Goal: Task Accomplishment & Management: Manage account settings

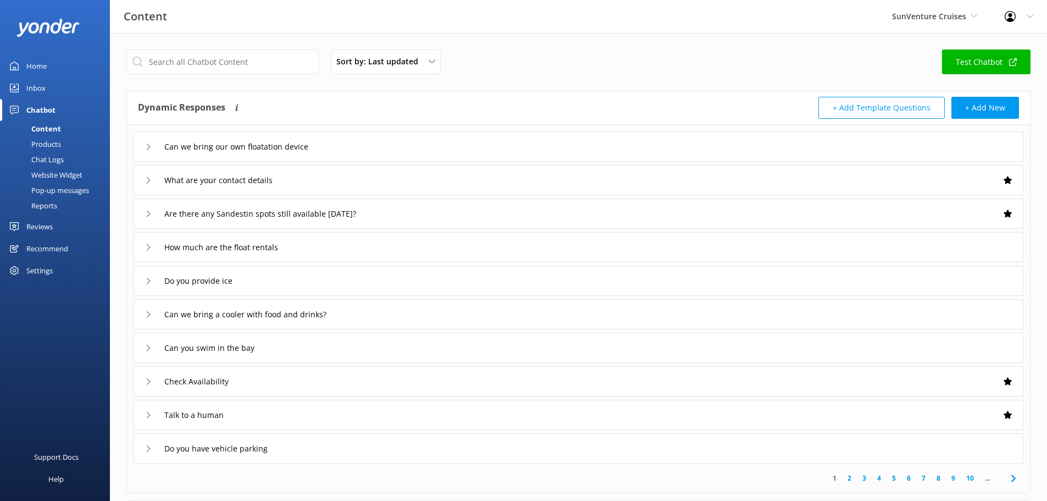
click at [973, 17] on icon at bounding box center [974, 16] width 7 height 7
click at [928, 51] on link "SunQuest Cruises" at bounding box center [933, 46] width 110 height 26
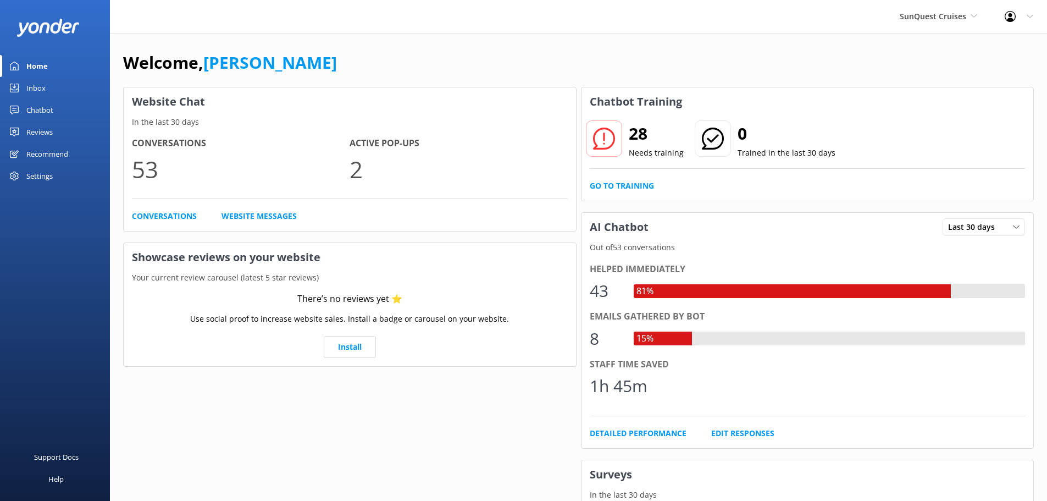
click at [38, 176] on div "Settings" at bounding box center [39, 176] width 26 height 22
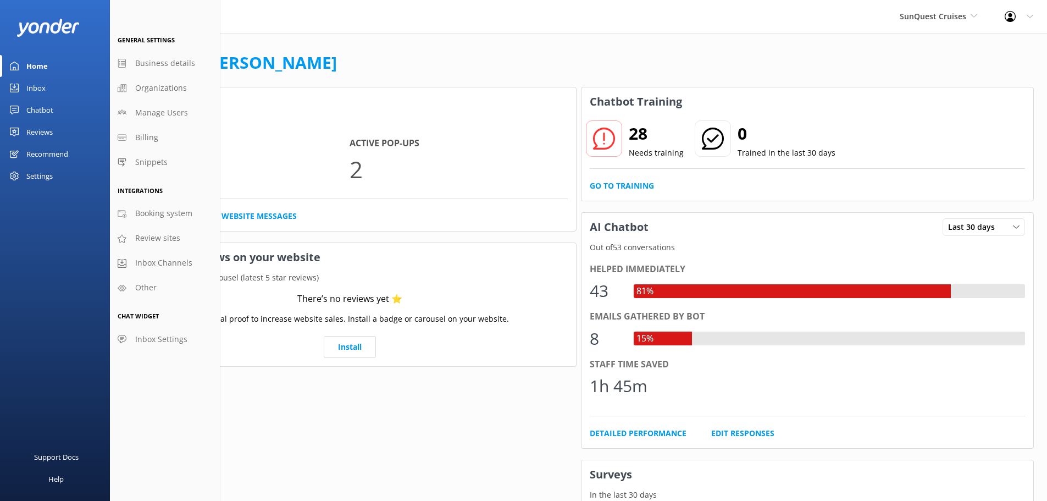
click at [36, 132] on div "Reviews" at bounding box center [39, 132] width 26 height 22
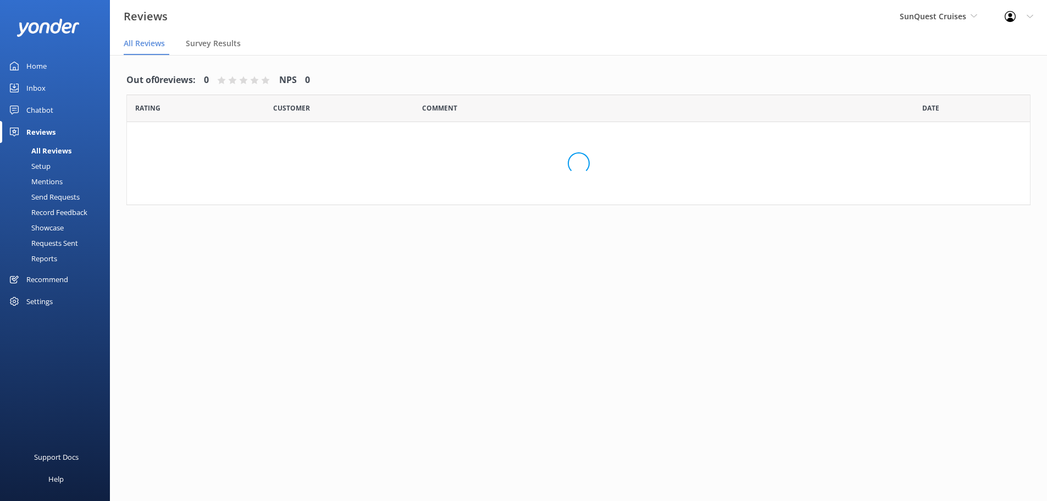
click at [36, 112] on div "Chatbot" at bounding box center [39, 110] width 27 height 22
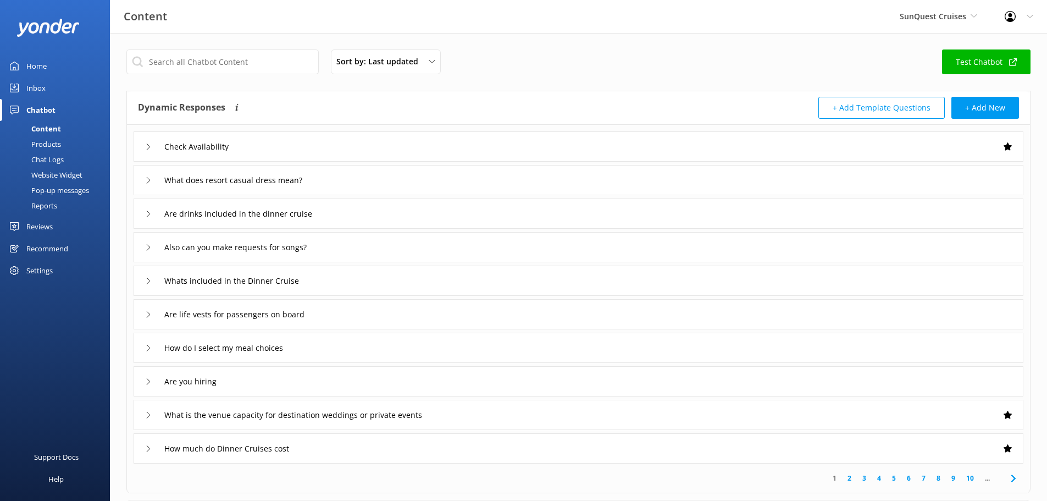
click at [36, 138] on div "Products" at bounding box center [34, 143] width 54 height 15
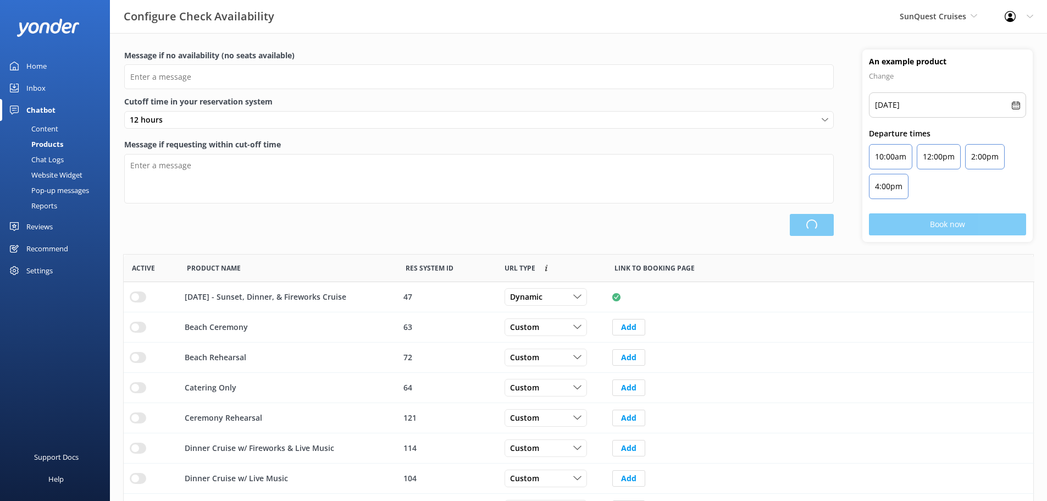
type input "There are no seats available, please check an alternative day"
type textarea "Our online booking system closes {hours} prior to departure. Please contact us …"
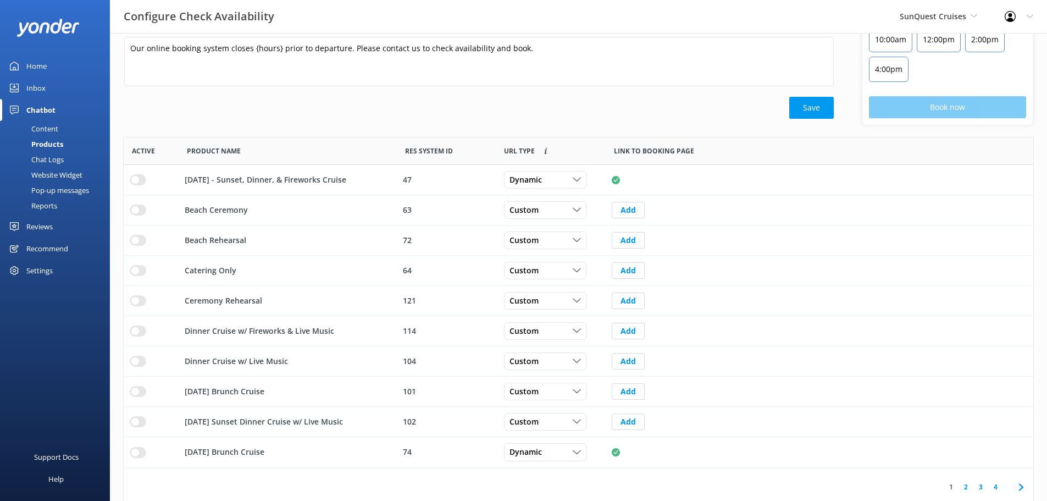
scroll to position [123, 0]
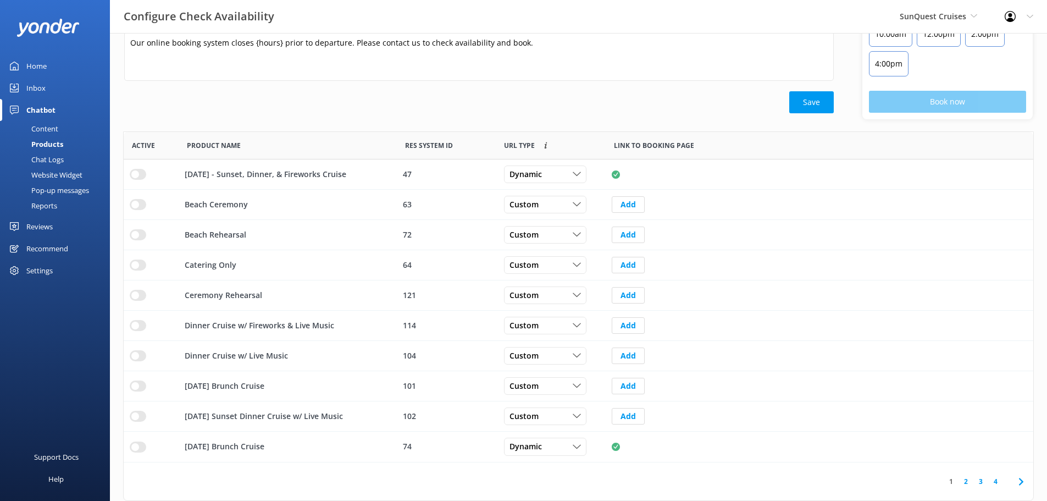
click at [963, 481] on link "2" at bounding box center [965, 481] width 15 height 10
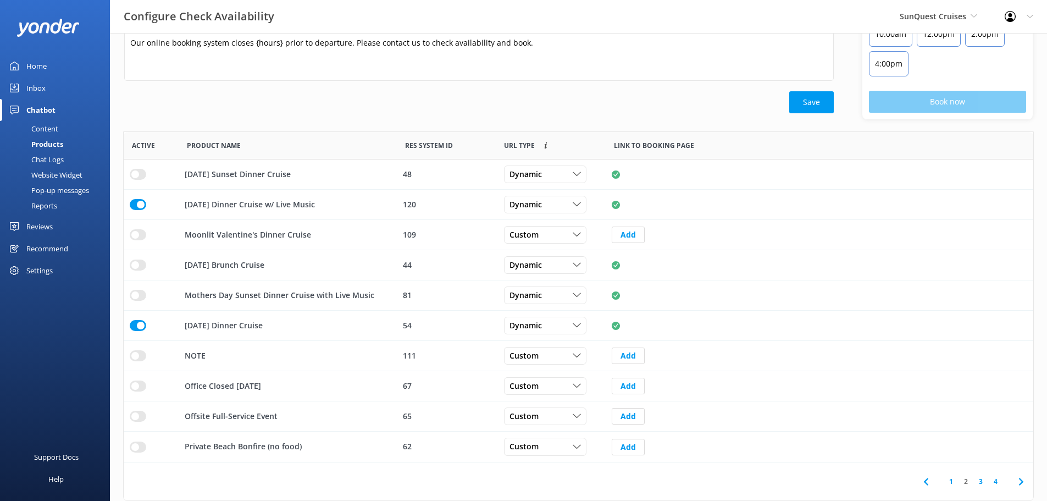
click at [986, 484] on link "3" at bounding box center [980, 481] width 15 height 10
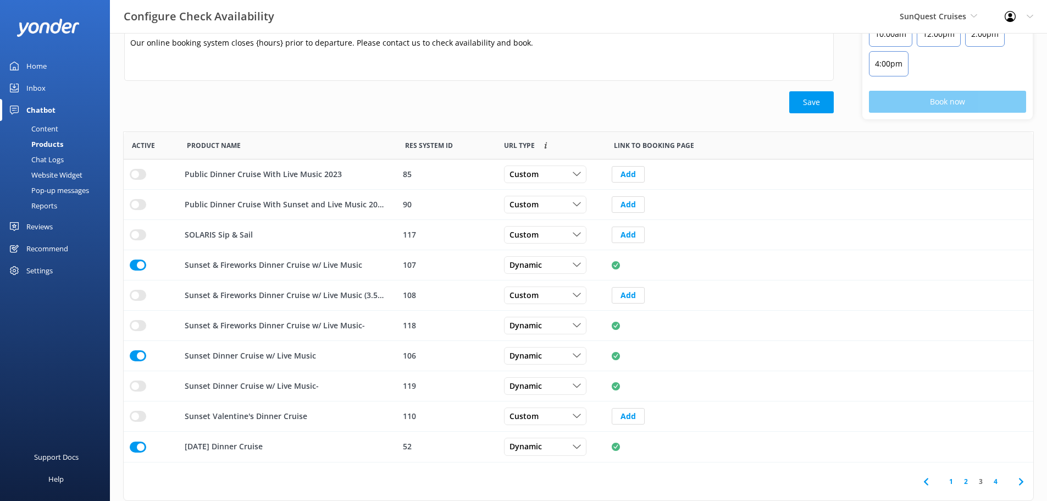
click at [138, 267] on input "row" at bounding box center [138, 264] width 16 height 11
click at [996, 484] on link "4" at bounding box center [995, 481] width 15 height 10
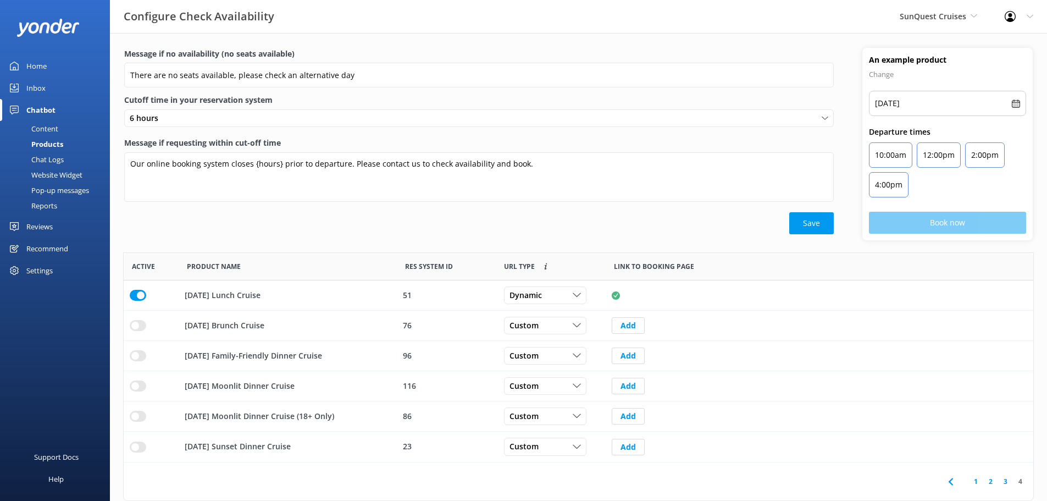
scroll to position [201, 901]
